Goal: Information Seeking & Learning: Learn about a topic

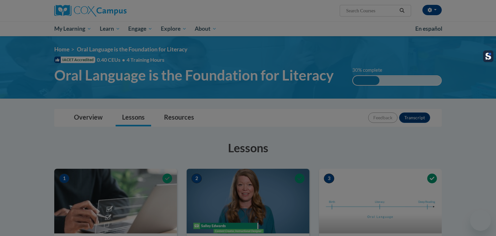
scroll to position [291, 0]
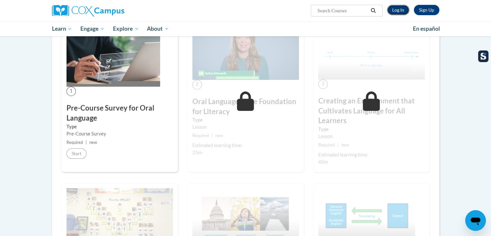
click at [401, 8] on link "Log In" at bounding box center [398, 10] width 22 height 10
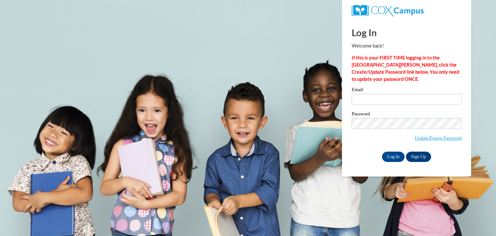
click at [398, 105] on div "Email" at bounding box center [407, 98] width 110 height 22
click at [396, 98] on input "Email" at bounding box center [407, 99] width 110 height 11
type input "mmarquis@seymour.k12.wi.us"
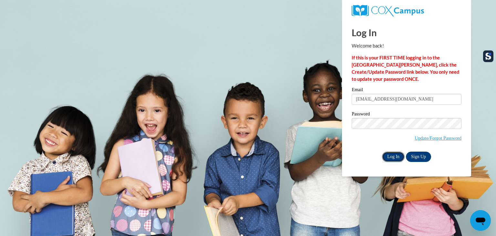
click at [399, 161] on input "Log In" at bounding box center [393, 157] width 23 height 10
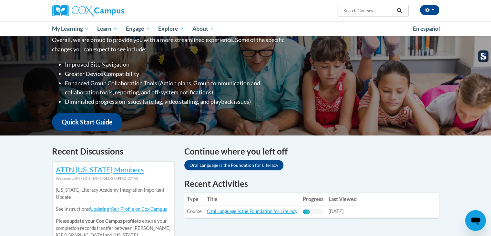
scroll to position [129, 0]
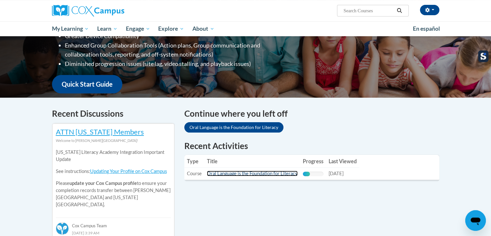
click at [260, 174] on link "Oral Language is the Foundation for Literacy" at bounding box center [252, 173] width 91 height 5
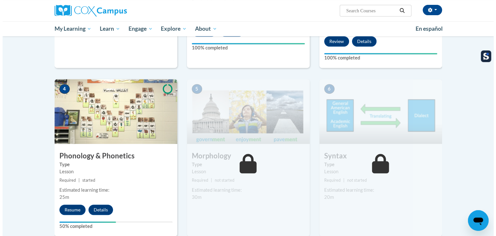
scroll to position [313, 0]
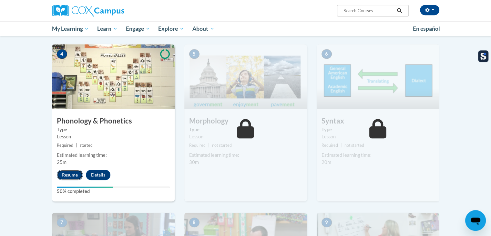
click at [76, 174] on button "Resume" at bounding box center [70, 175] width 26 height 10
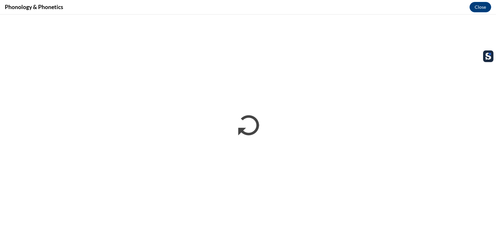
scroll to position [0, 0]
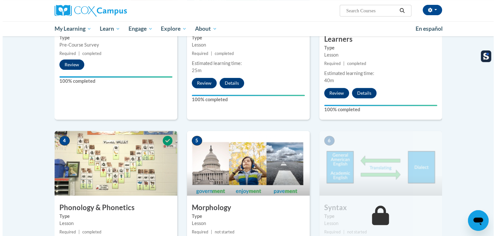
scroll to position [323, 0]
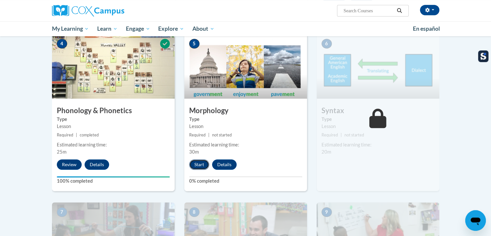
click at [196, 168] on button "Start" at bounding box center [199, 164] width 20 height 10
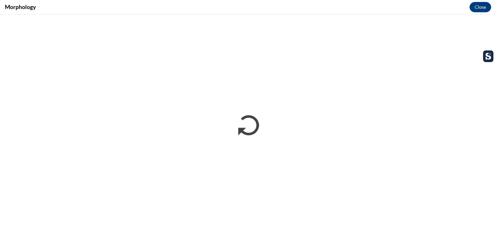
scroll to position [0, 0]
